Goal: Information Seeking & Learning: Learn about a topic

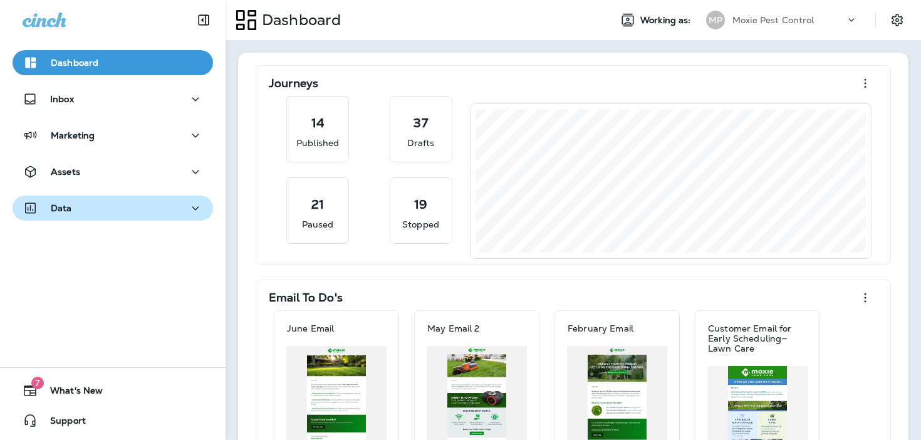
click at [71, 204] on div "Data" at bounding box center [113, 208] width 180 height 16
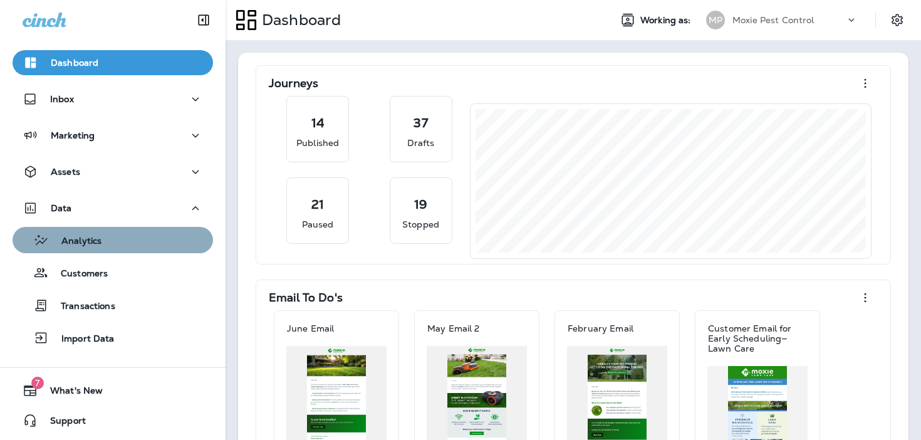
click at [100, 249] on button "Analytics" at bounding box center [113, 240] width 200 height 26
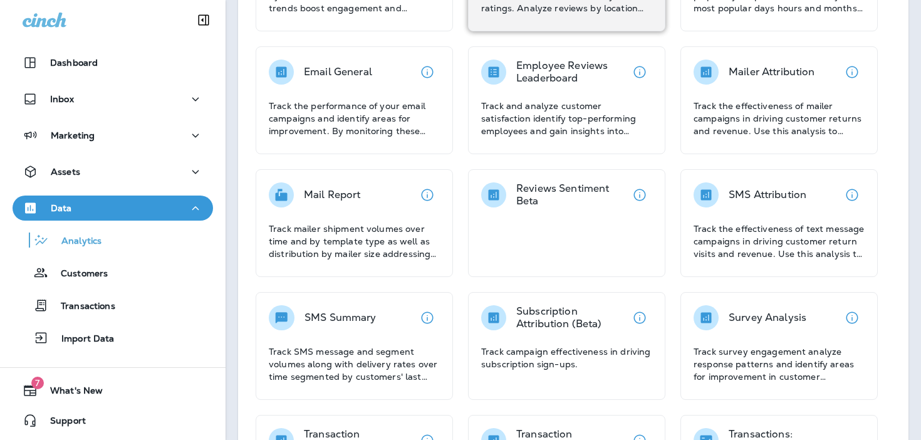
scroll to position [282, 0]
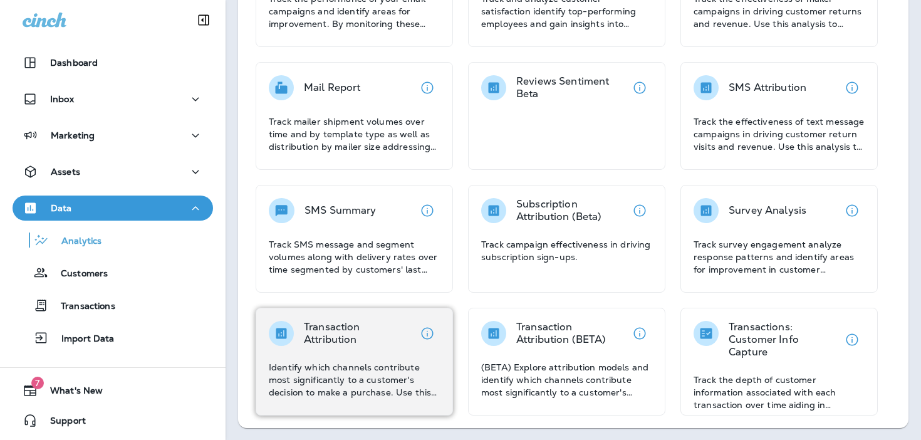
click at [339, 331] on p "Transaction Attribution" at bounding box center [359, 333] width 111 height 25
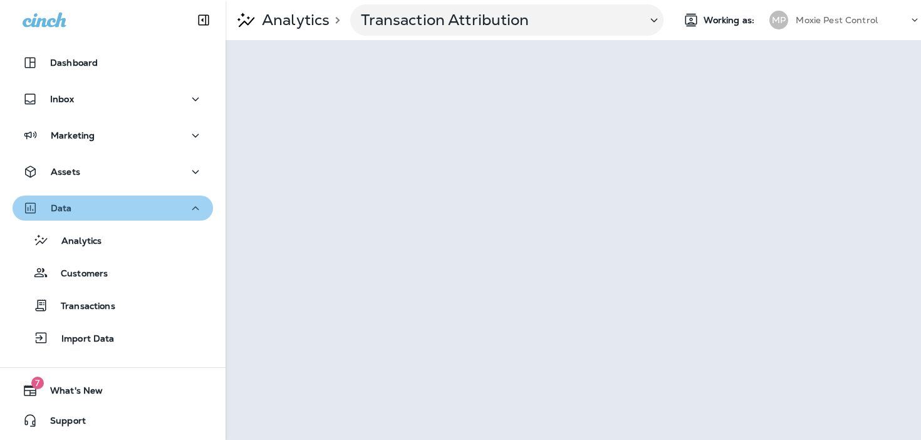
click at [130, 208] on div "Data" at bounding box center [113, 208] width 180 height 16
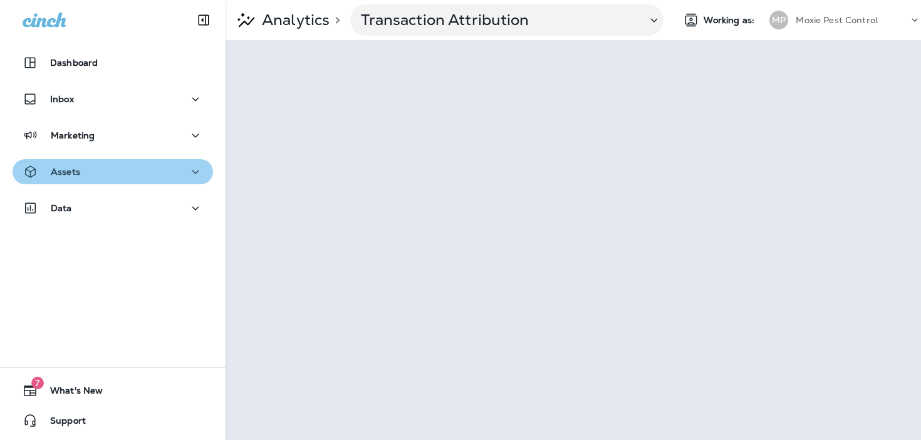
click at [137, 182] on button "Assets" at bounding box center [113, 171] width 200 height 25
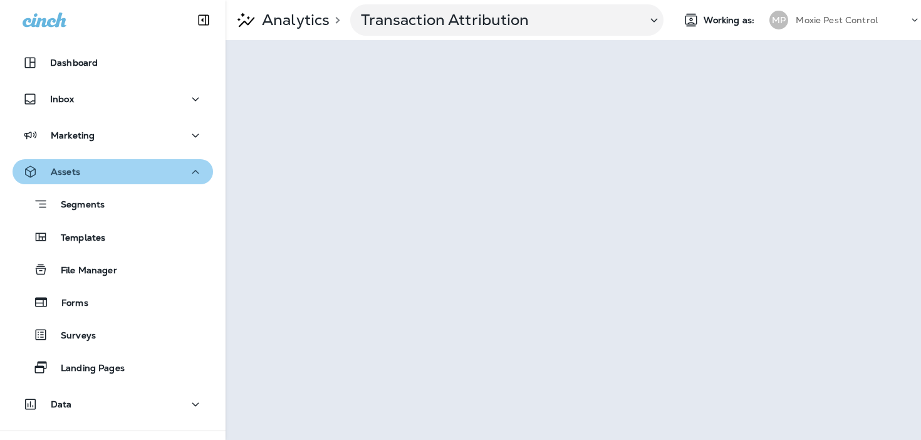
click at [130, 172] on div "Assets" at bounding box center [113, 172] width 180 height 16
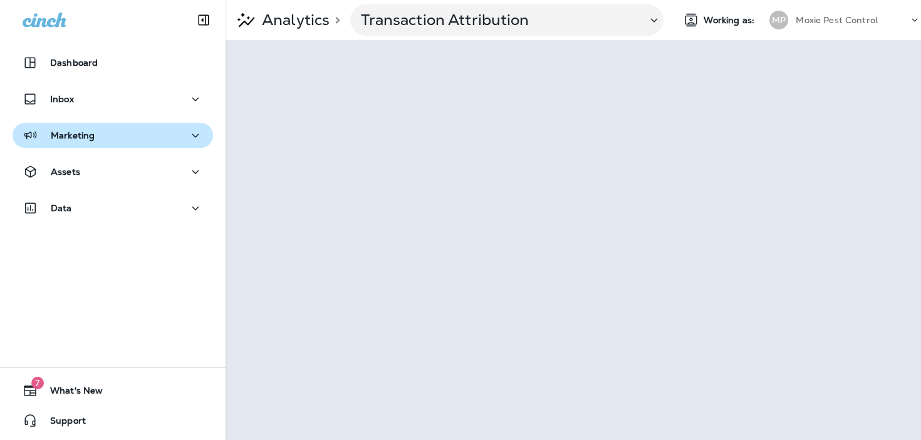
click at [141, 147] on button "Marketing" at bounding box center [113, 135] width 200 height 25
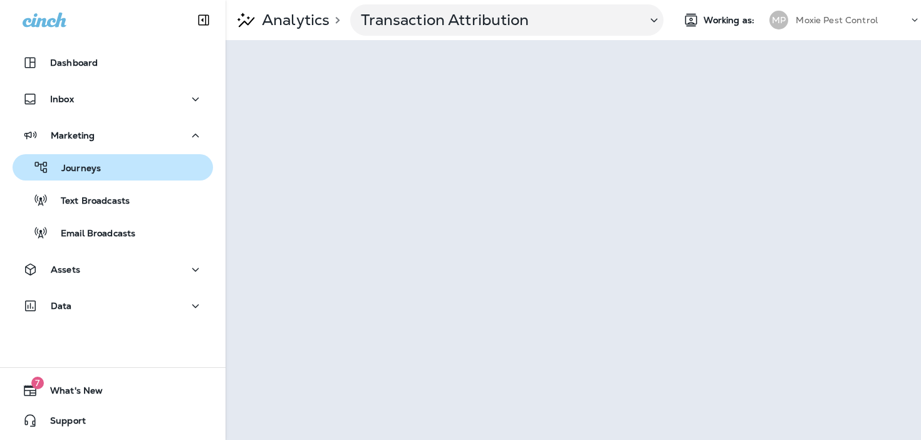
click at [133, 165] on div "Journeys" at bounding box center [113, 167] width 190 height 19
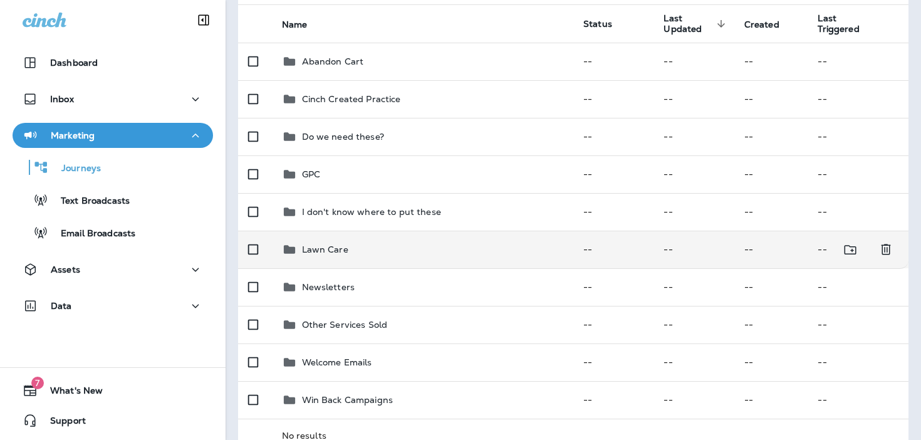
scroll to position [145, 0]
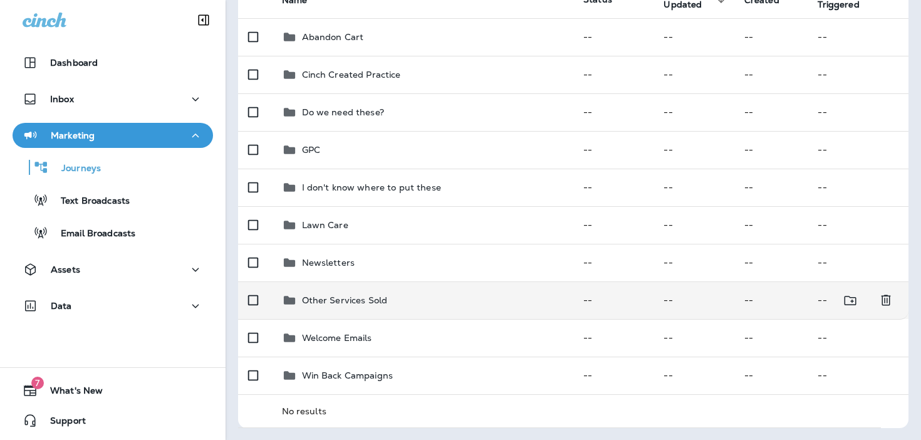
click at [401, 294] on div "Other Services Sold" at bounding box center [423, 300] width 282 height 15
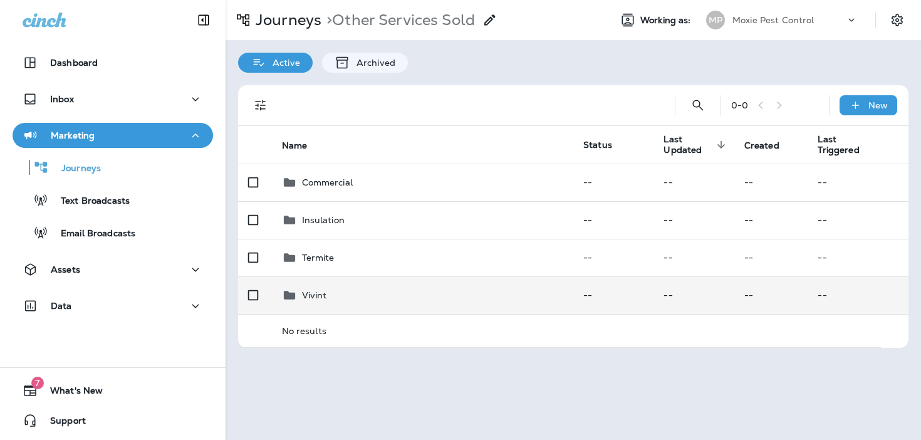
click at [402, 300] on div "Vivint" at bounding box center [423, 295] width 282 height 15
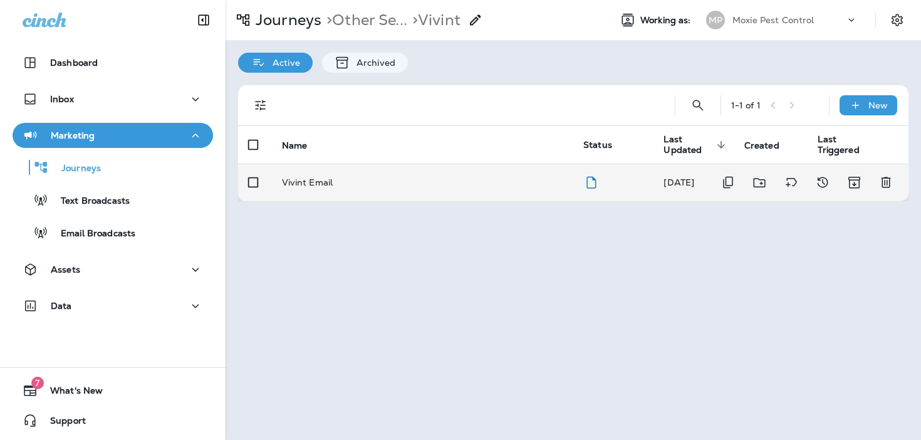
click at [407, 185] on div "Vivint Email" at bounding box center [423, 182] width 282 height 10
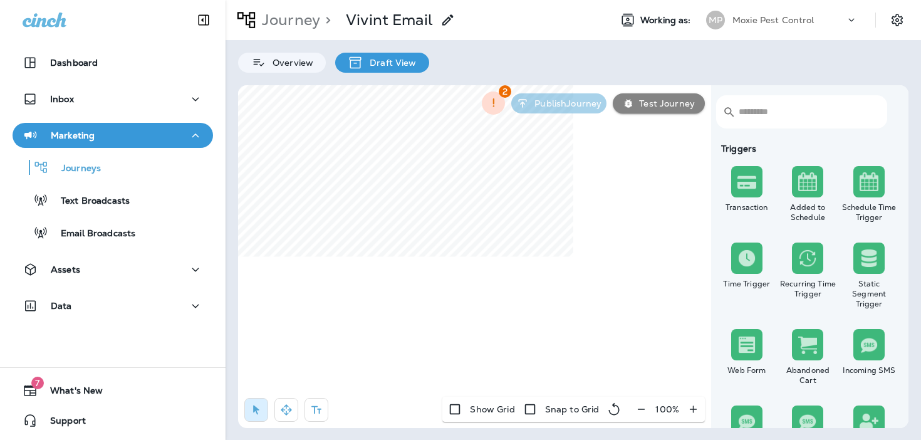
click at [643, 406] on icon "button" at bounding box center [641, 409] width 13 height 13
click at [643, 406] on icon "button" at bounding box center [646, 409] width 13 height 13
click at [316, 22] on p "Journey" at bounding box center [288, 20] width 63 height 19
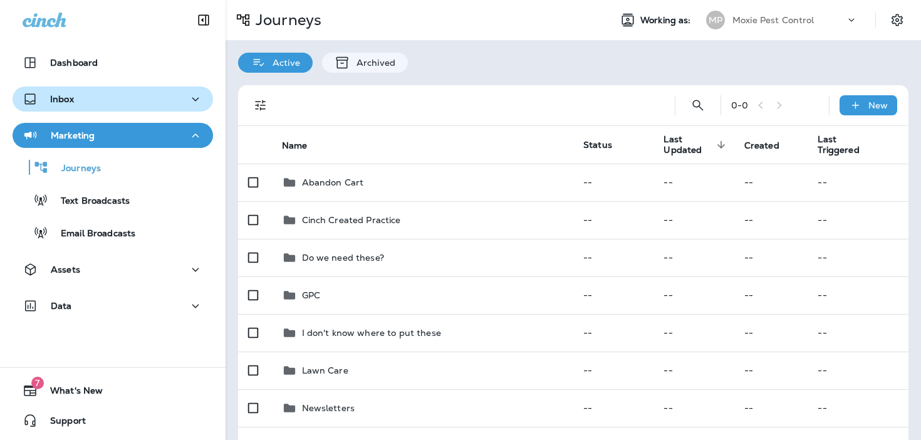
click at [182, 99] on div "Inbox" at bounding box center [113, 99] width 180 height 16
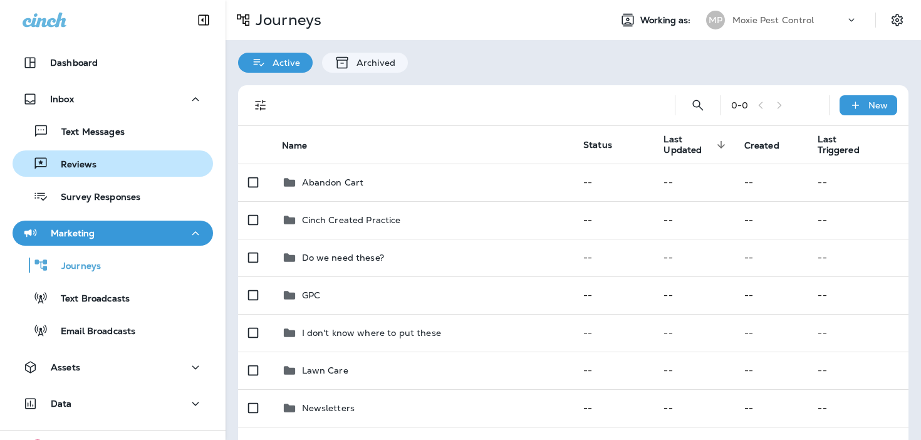
click at [135, 158] on div "Reviews" at bounding box center [113, 163] width 190 height 19
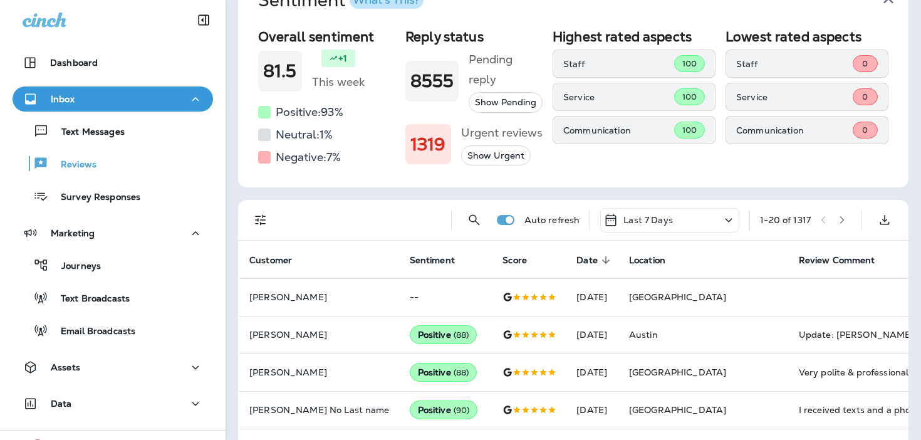
scroll to position [68, 0]
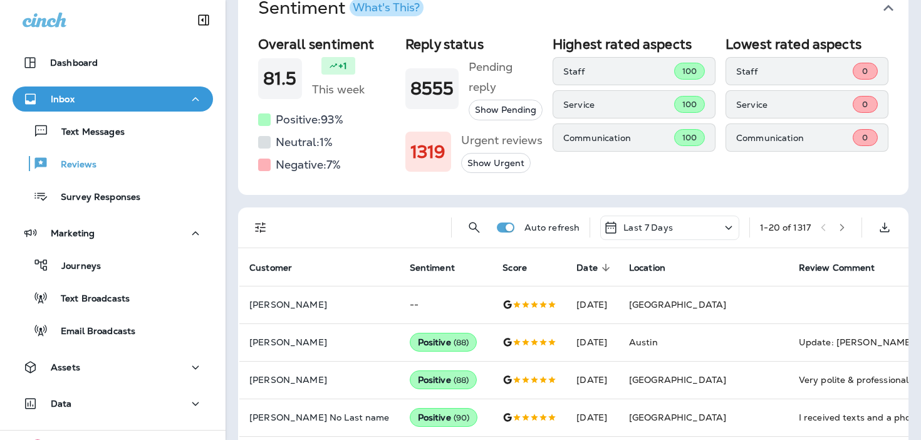
click at [482, 168] on button "Show Urgent" at bounding box center [496, 163] width 70 height 21
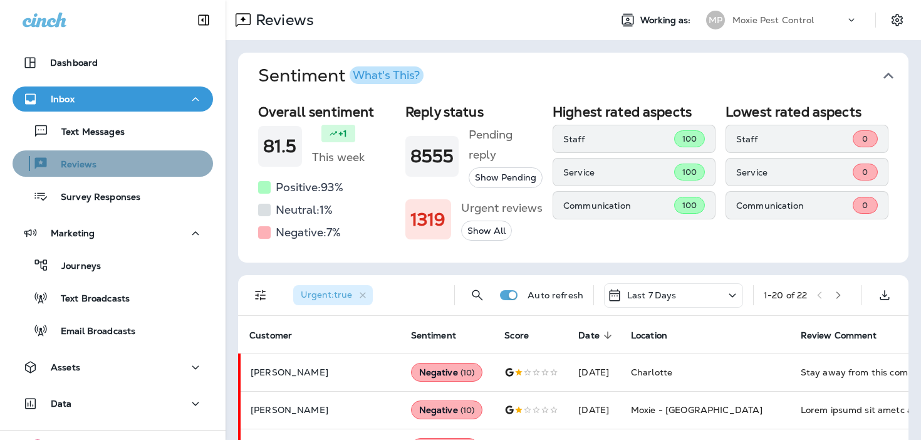
click at [148, 163] on div "Reviews" at bounding box center [113, 163] width 190 height 19
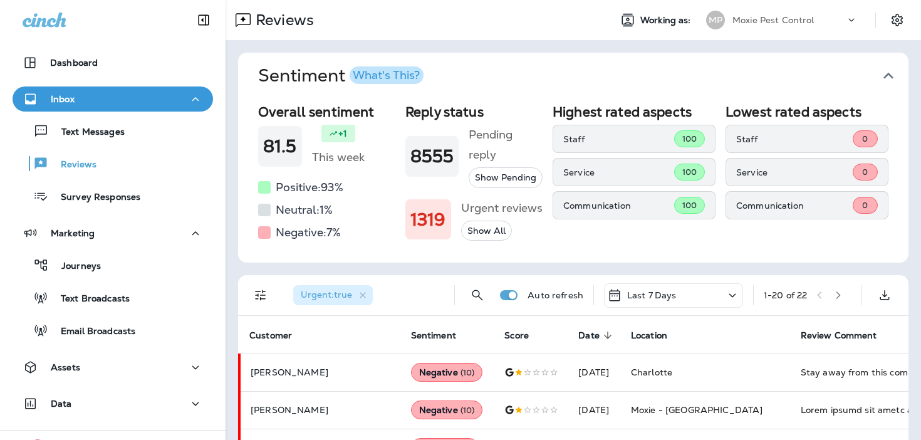
click at [147, 182] on div "Text Messages Reviews Survey Responses" at bounding box center [113, 161] width 200 height 98
click at [130, 198] on p "Survey Responses" at bounding box center [94, 198] width 92 height 12
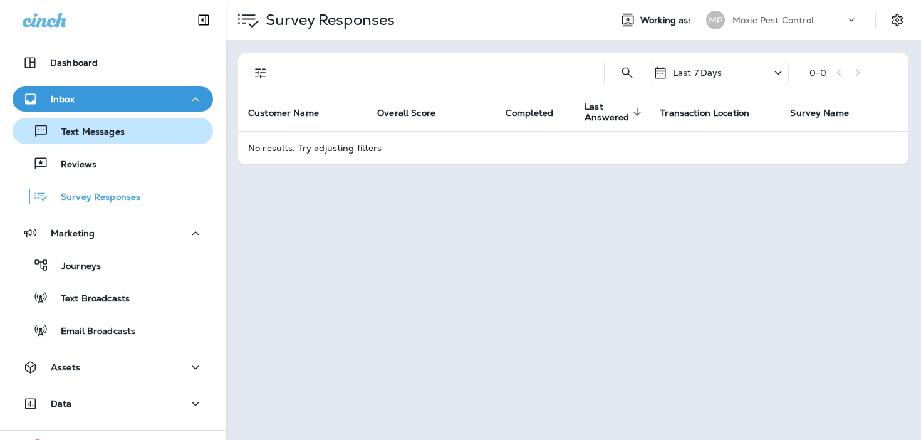
click at [133, 129] on div "Text Messages" at bounding box center [113, 131] width 190 height 19
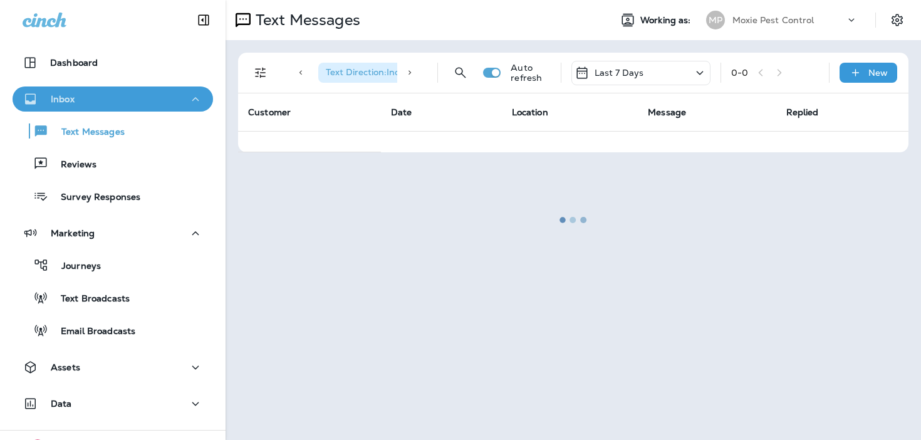
click at [145, 100] on div "Inbox" at bounding box center [113, 99] width 180 height 16
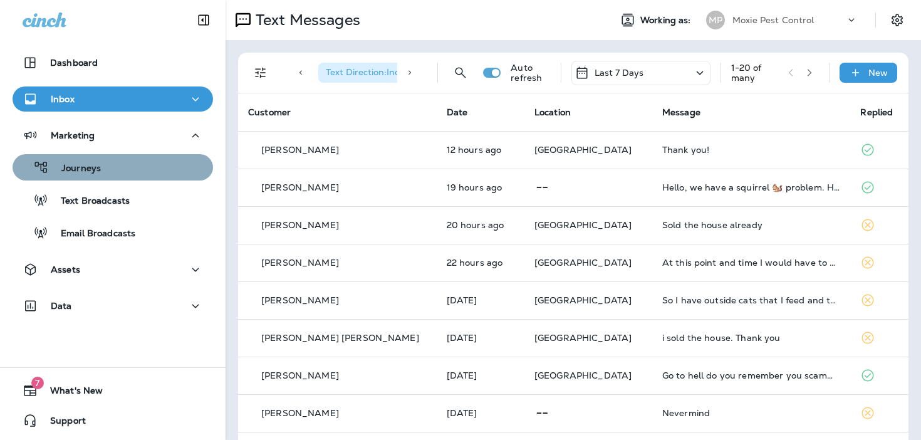
click at [125, 159] on div "Journeys" at bounding box center [113, 167] width 190 height 19
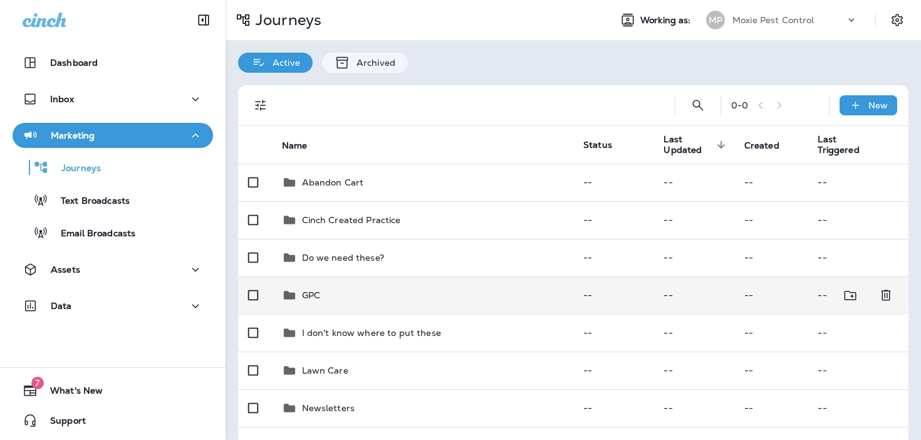
scroll to position [145, 0]
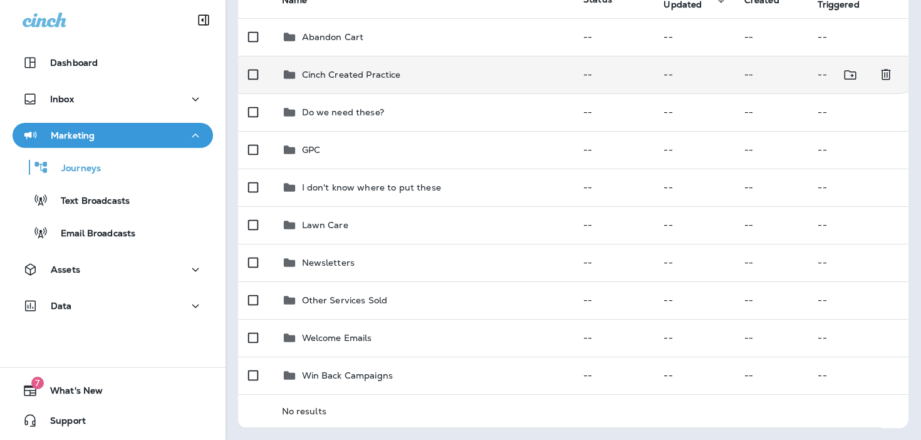
click at [482, 68] on div "Cinch Created Practice" at bounding box center [423, 74] width 282 height 15
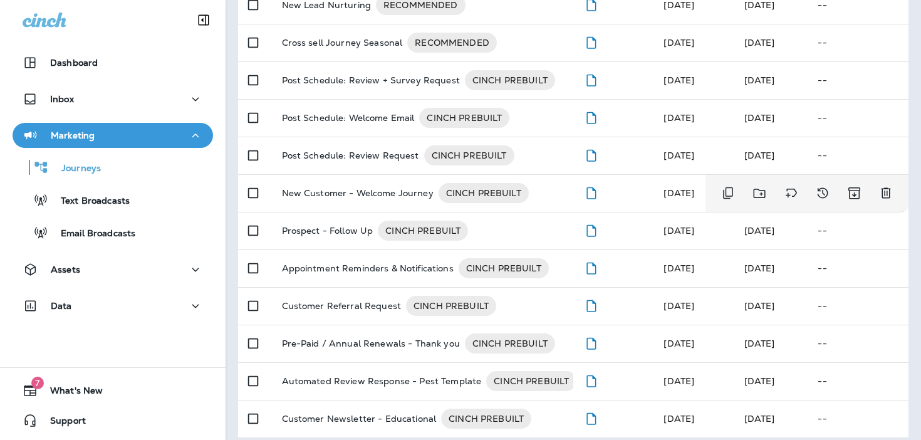
scroll to position [338, 0]
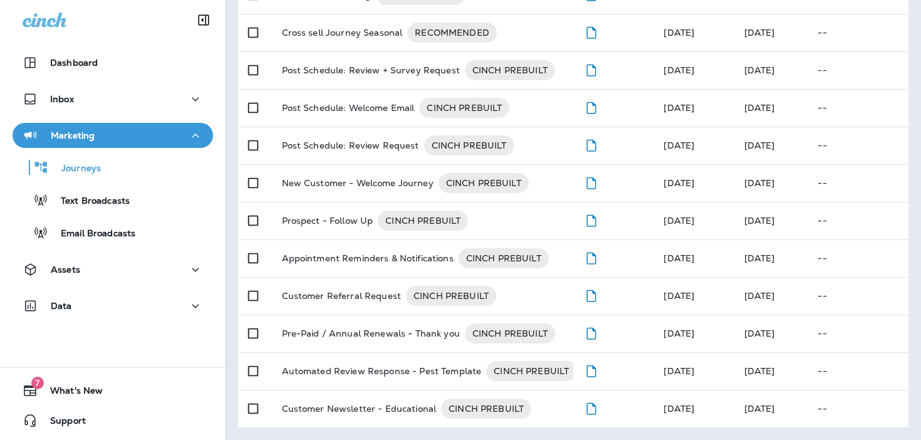
click at [78, 138] on p "Marketing" at bounding box center [73, 135] width 44 height 10
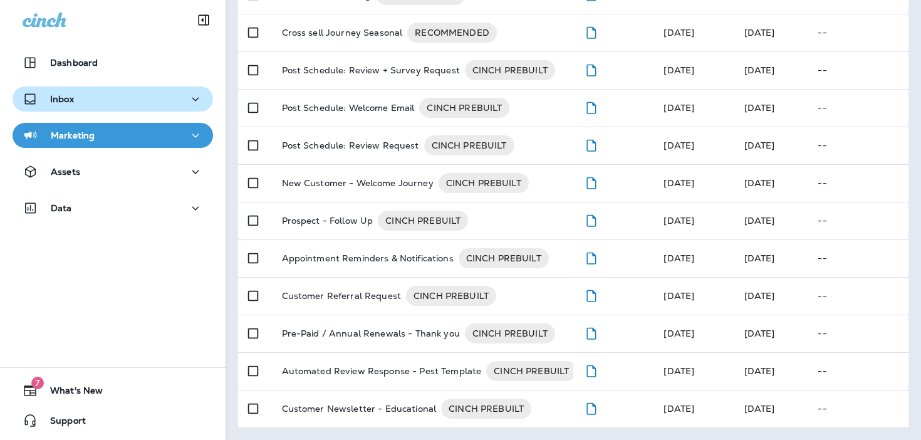
click at [98, 105] on div "Inbox" at bounding box center [113, 99] width 180 height 16
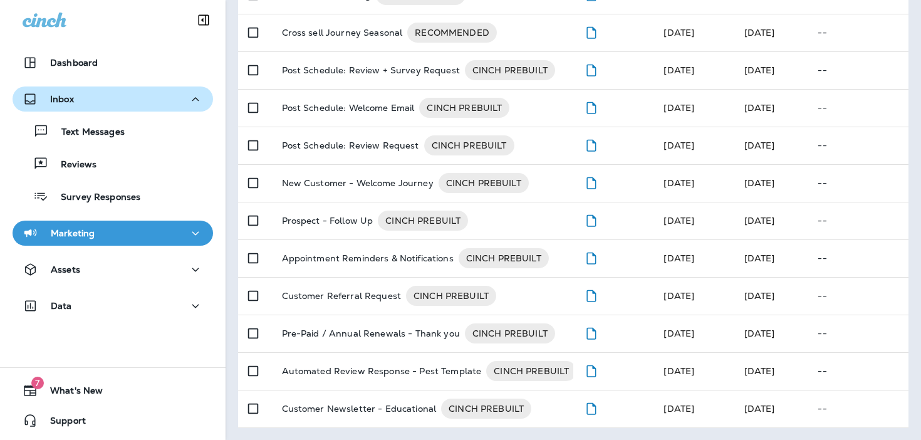
click at [95, 105] on div "Inbox" at bounding box center [113, 99] width 180 height 16
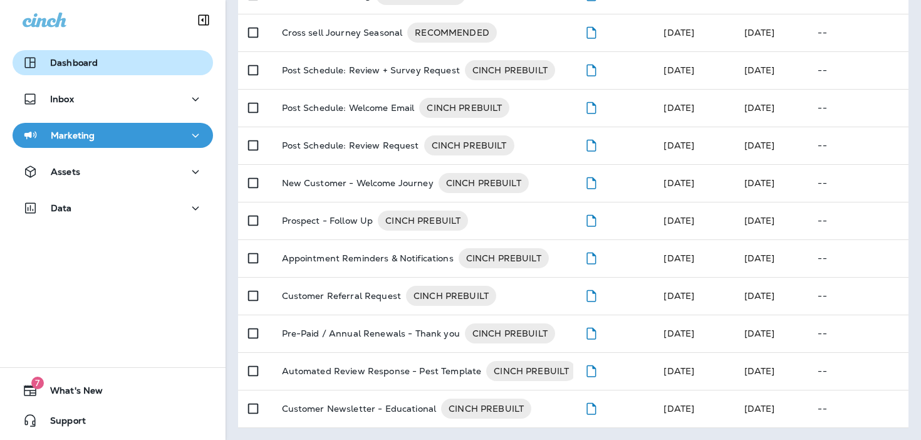
click at [113, 57] on div "Dashboard" at bounding box center [113, 62] width 180 height 15
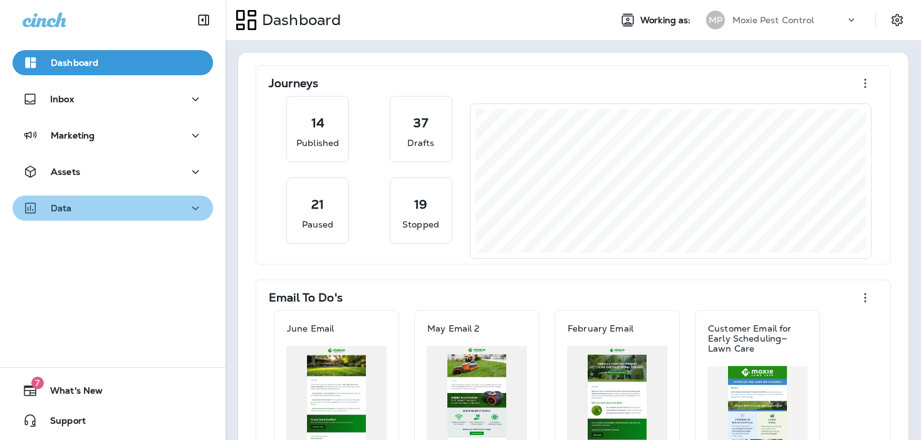
click at [164, 215] on div "Data" at bounding box center [113, 208] width 180 height 16
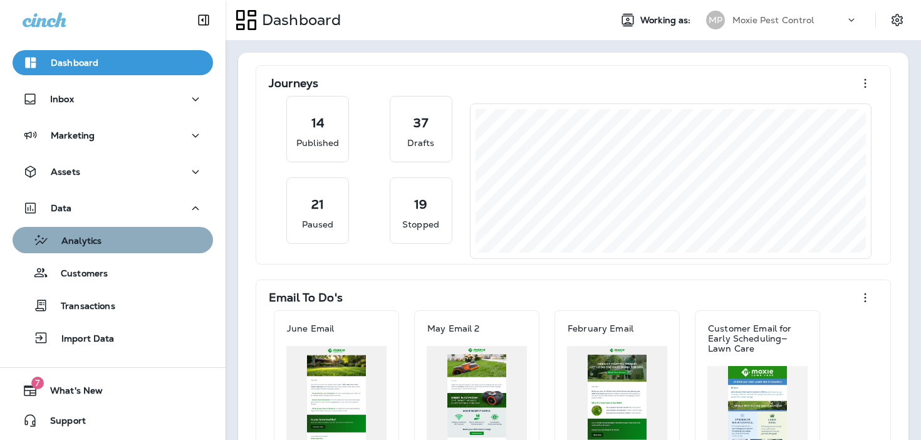
click at [155, 247] on div "Analytics" at bounding box center [113, 240] width 190 height 19
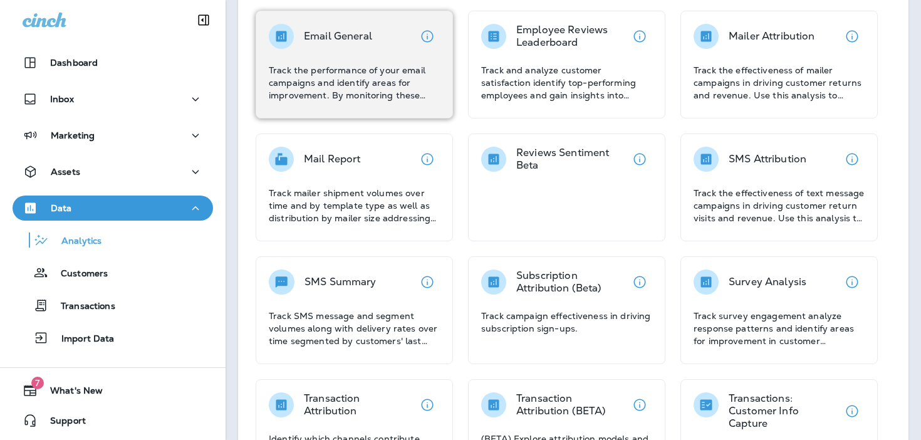
scroll to position [235, 0]
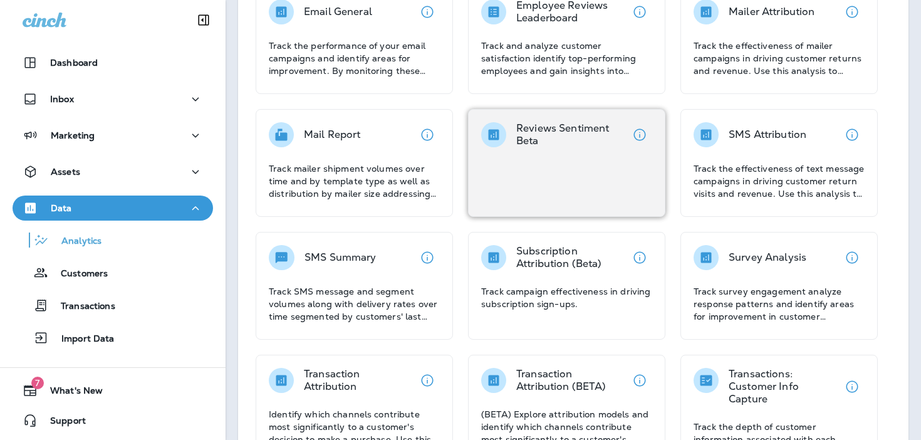
click at [587, 141] on p "Reviews Sentiment Beta" at bounding box center [571, 134] width 111 height 25
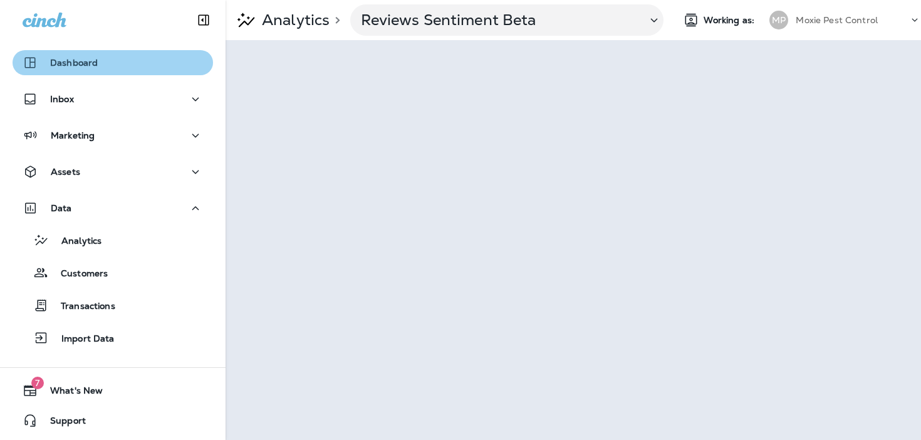
click at [143, 73] on button "Dashboard" at bounding box center [113, 62] width 200 height 25
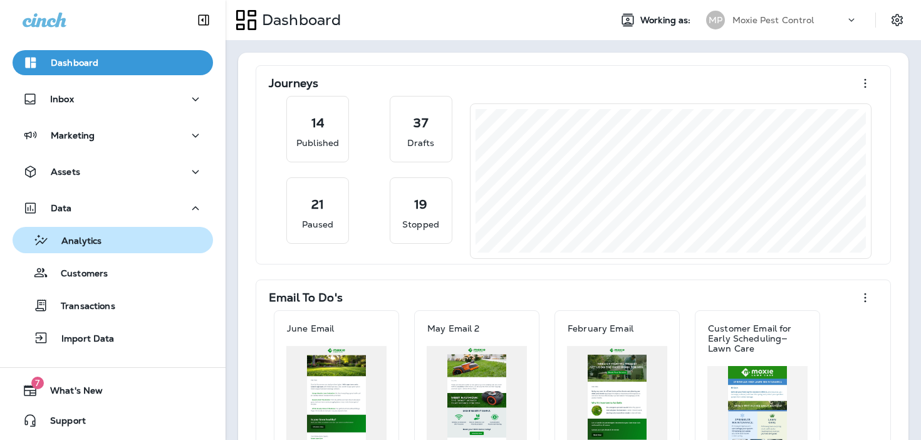
click at [113, 248] on div "Analytics" at bounding box center [113, 240] width 190 height 19
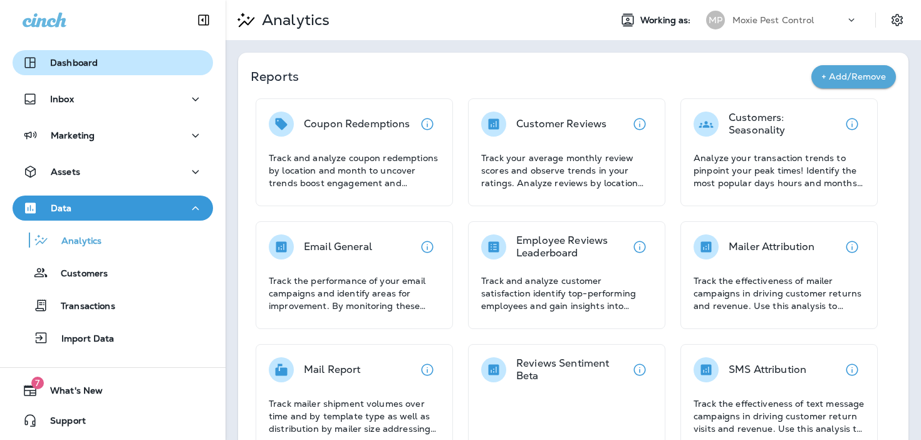
click at [141, 54] on button "Dashboard" at bounding box center [113, 62] width 200 height 25
